Goal: Transaction & Acquisition: Purchase product/service

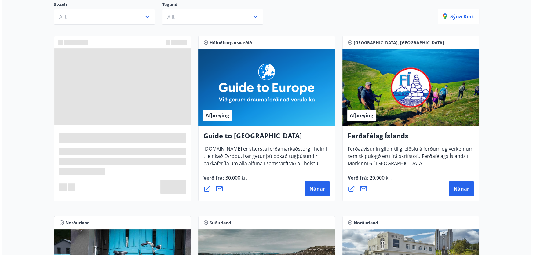
scroll to position [83, 0]
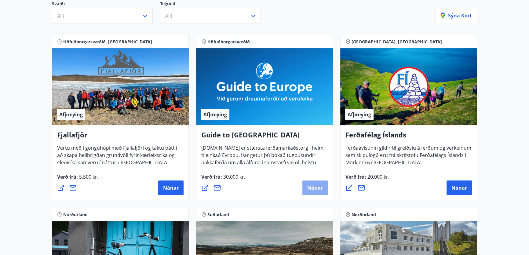
click at [316, 187] on span "Nánar" at bounding box center [315, 187] width 16 height 7
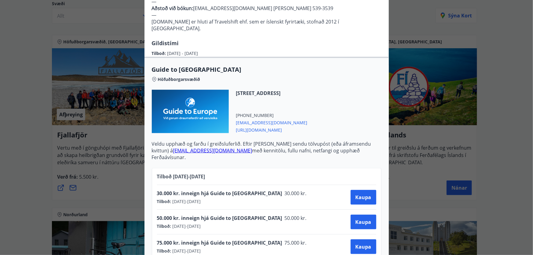
scroll to position [222, 0]
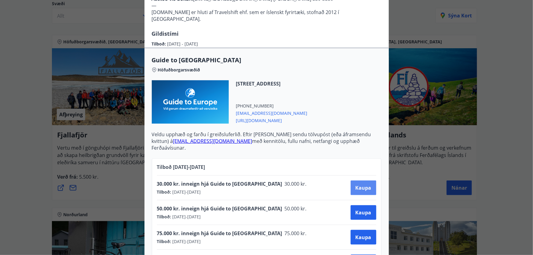
click at [362, 180] on button "Kaupa" at bounding box center [364, 187] width 26 height 15
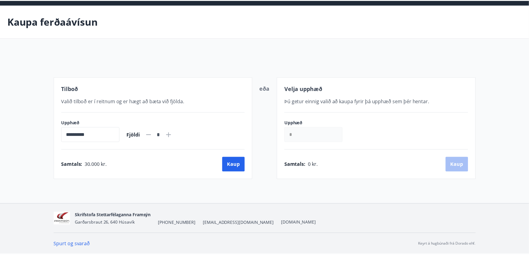
scroll to position [20, 0]
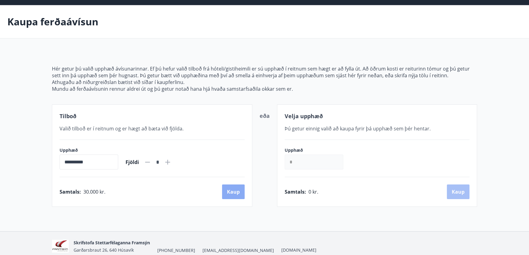
click at [238, 190] on button "Kaup" at bounding box center [233, 191] width 23 height 15
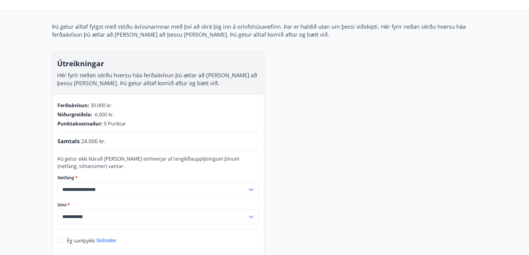
scroll to position [47, 0]
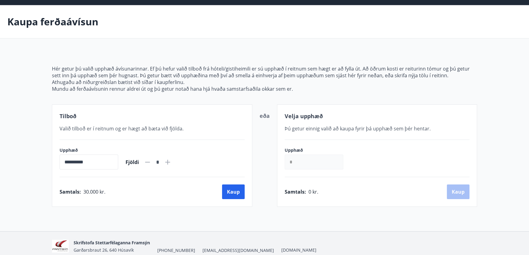
scroll to position [46, 0]
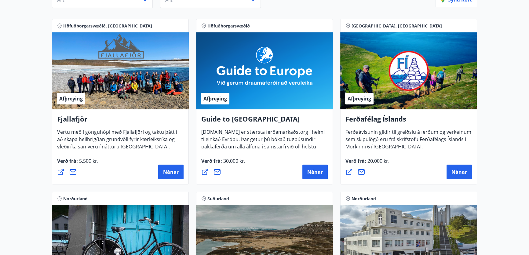
scroll to position [103, 0]
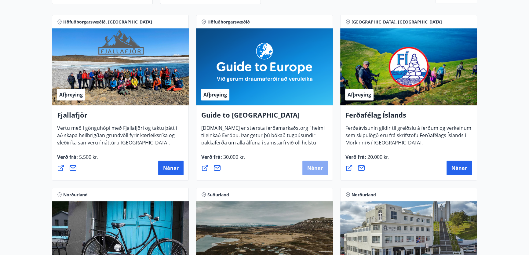
click at [320, 170] on span "Nánar" at bounding box center [315, 168] width 16 height 7
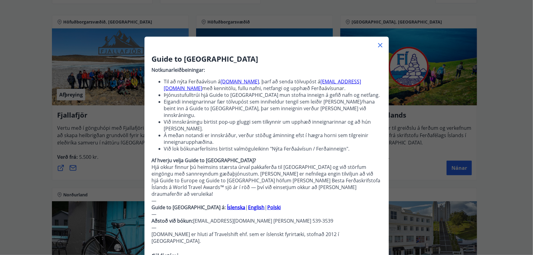
click at [380, 45] on icon at bounding box center [380, 45] width 1 height 1
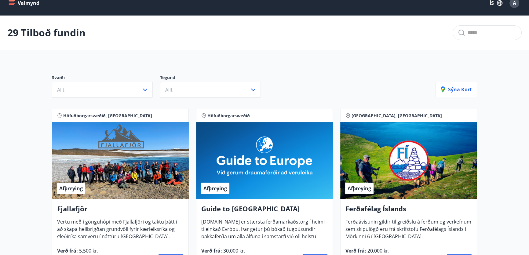
scroll to position [0, 0]
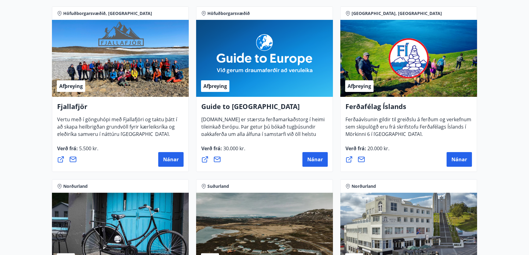
scroll to position [111, 0]
